Goal: Transaction & Acquisition: Purchase product/service

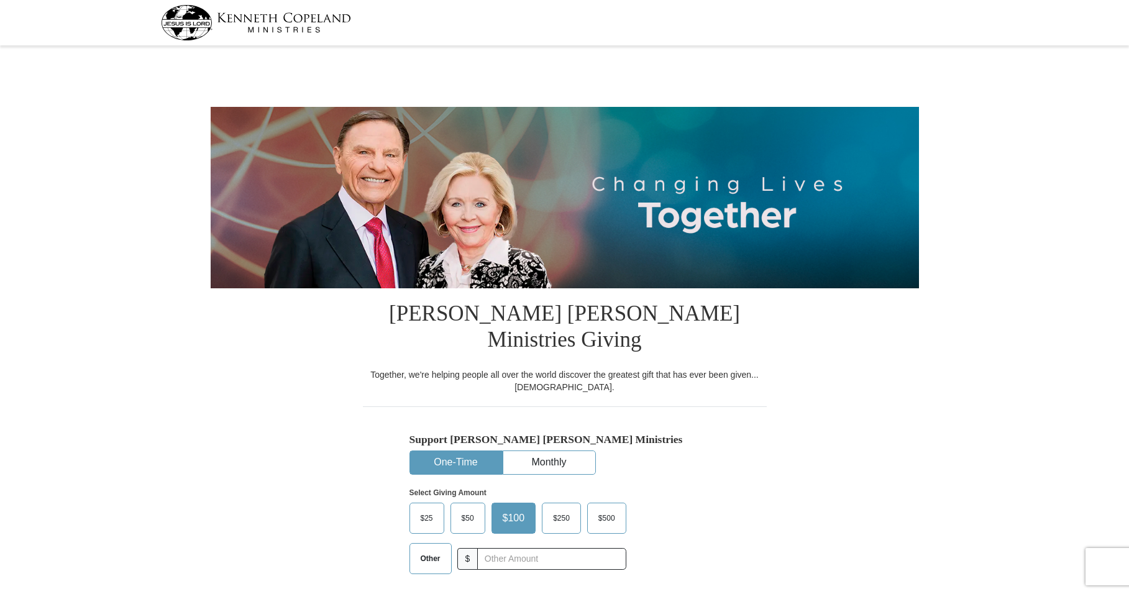
select select "TX"
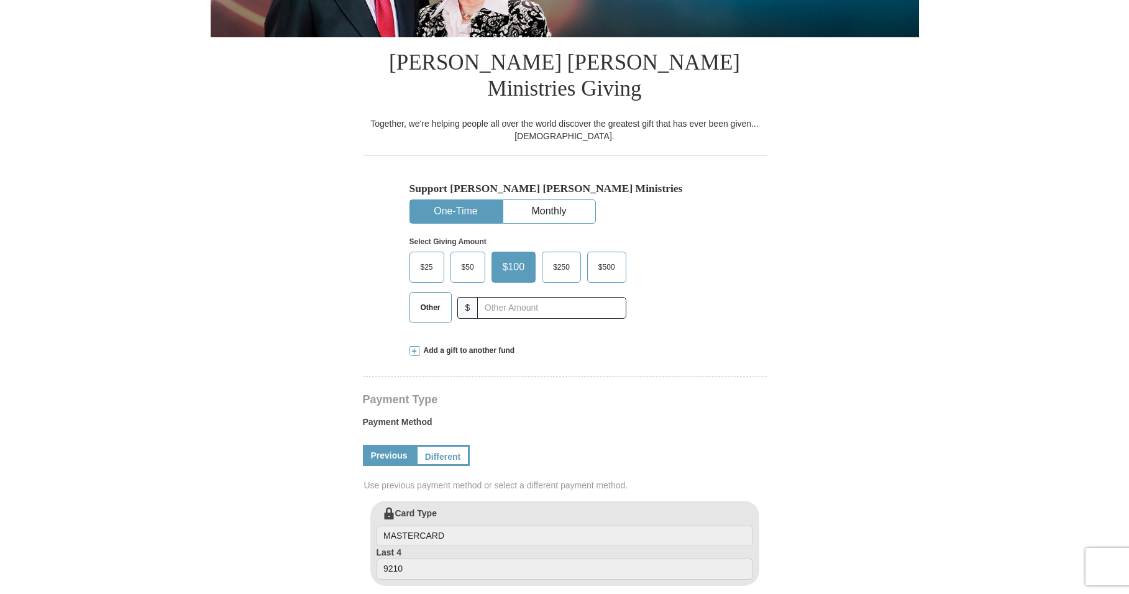
scroll to position [267, 0]
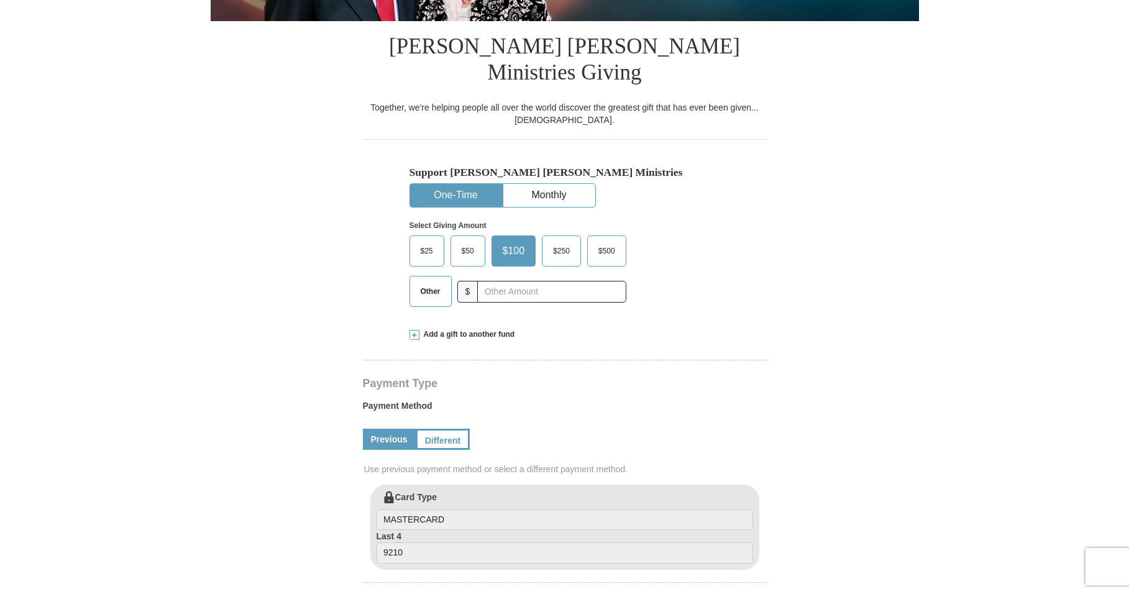
click at [437, 282] on span "Other" at bounding box center [430, 291] width 32 height 19
click at [0, 0] on input "Other" at bounding box center [0, 0] width 0 height 0
click at [505, 281] on input "text" at bounding box center [551, 292] width 138 height 22
type input "700.00"
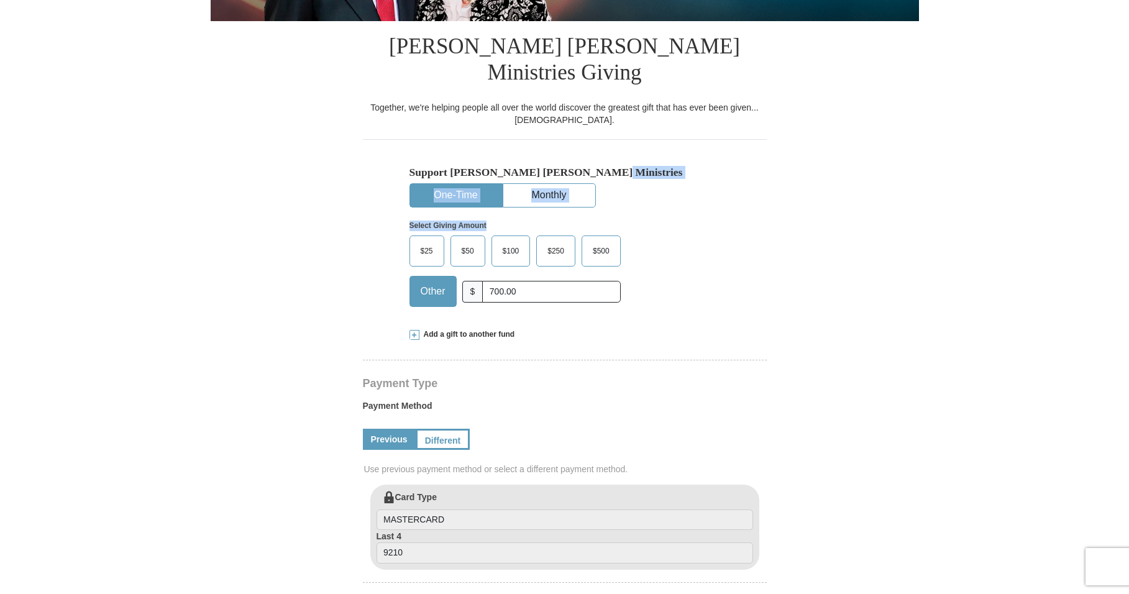
drag, startPoint x: 1126, startPoint y: 145, endPoint x: 1136, endPoint y: 188, distance: 44.6
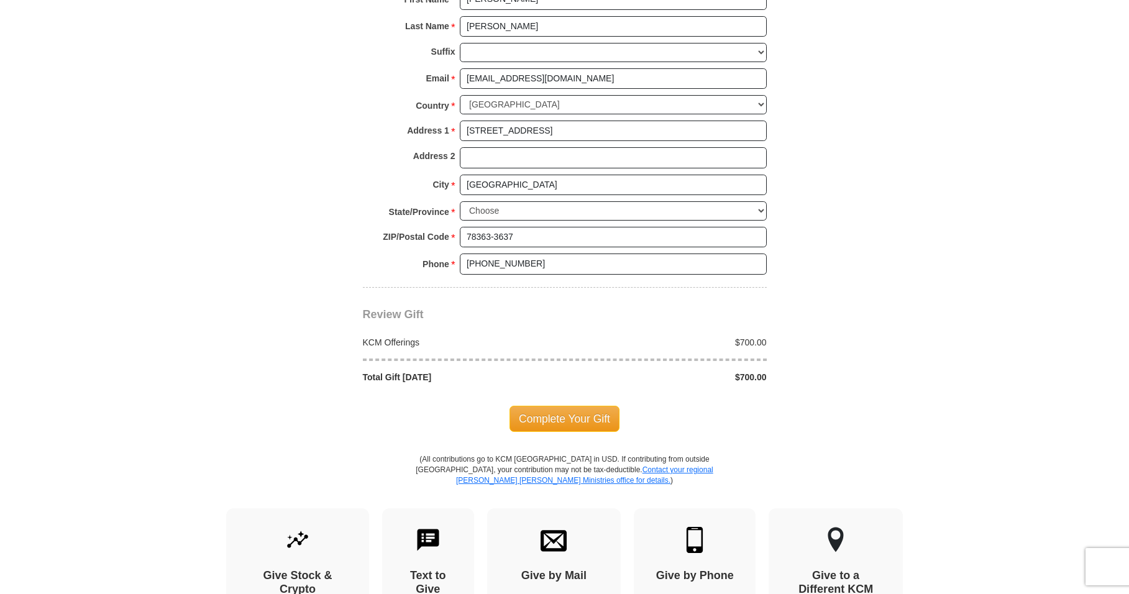
scroll to position [916, 0]
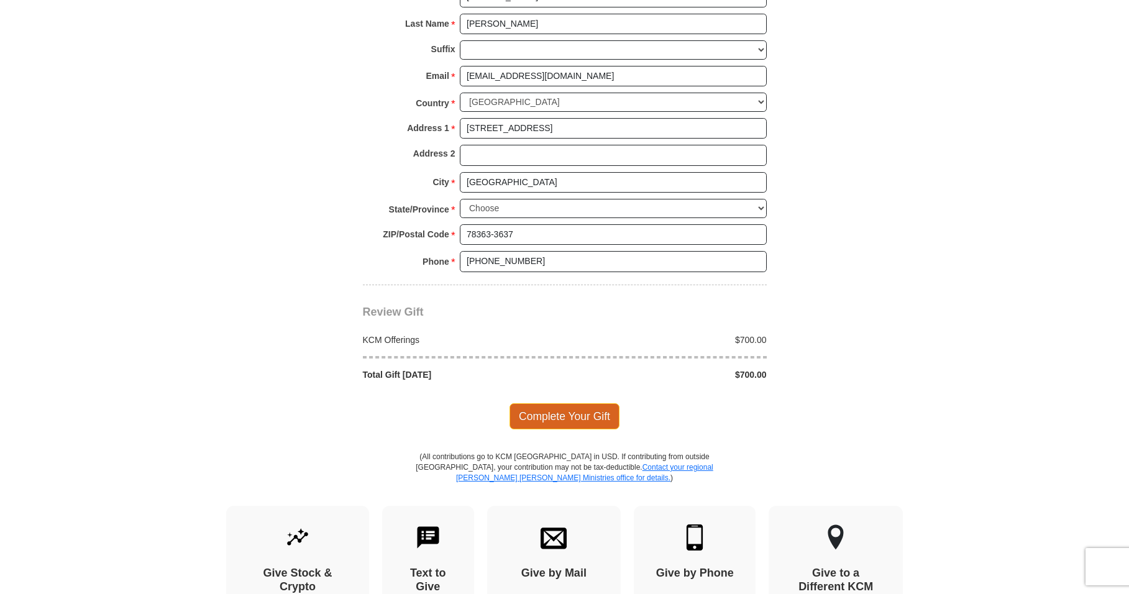
click at [564, 403] on span "Complete Your Gift" at bounding box center [564, 416] width 110 height 26
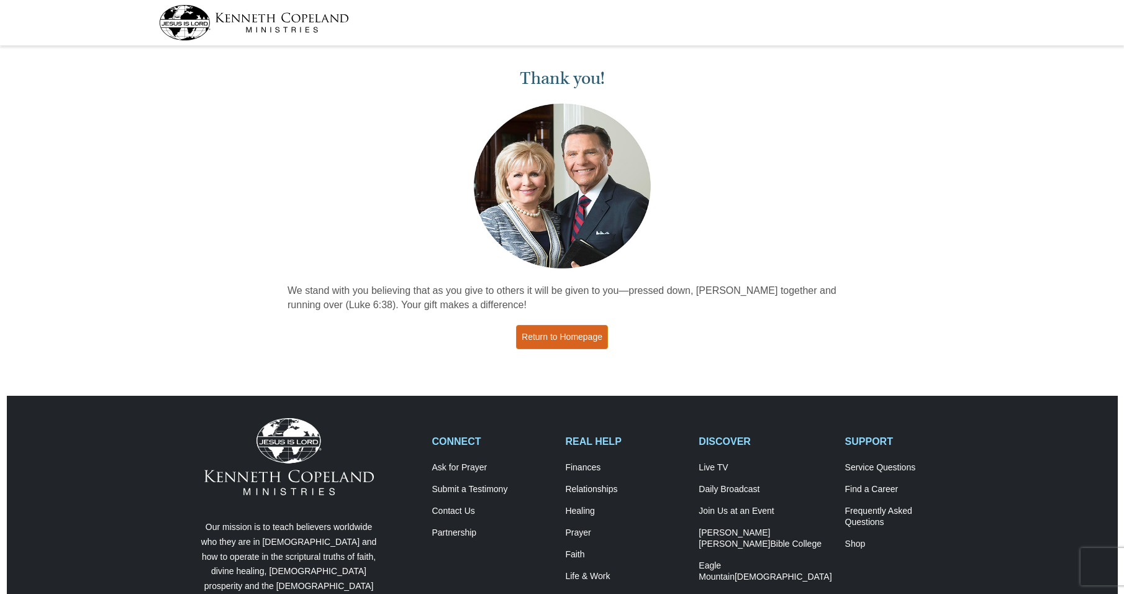
click at [561, 337] on link "Return to Homepage" at bounding box center [562, 337] width 92 height 24
